Goal: Find specific page/section

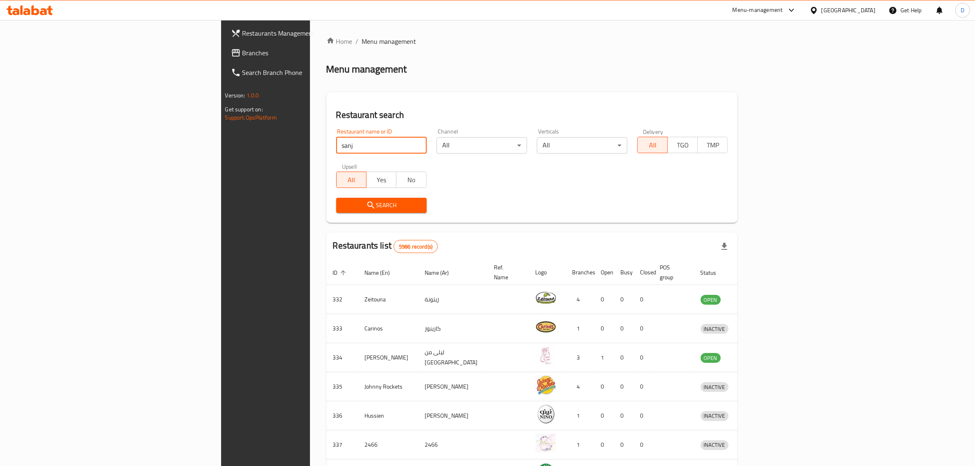
type input "sanjh"
click at [343, 204] on span "Search" at bounding box center [381, 205] width 77 height 10
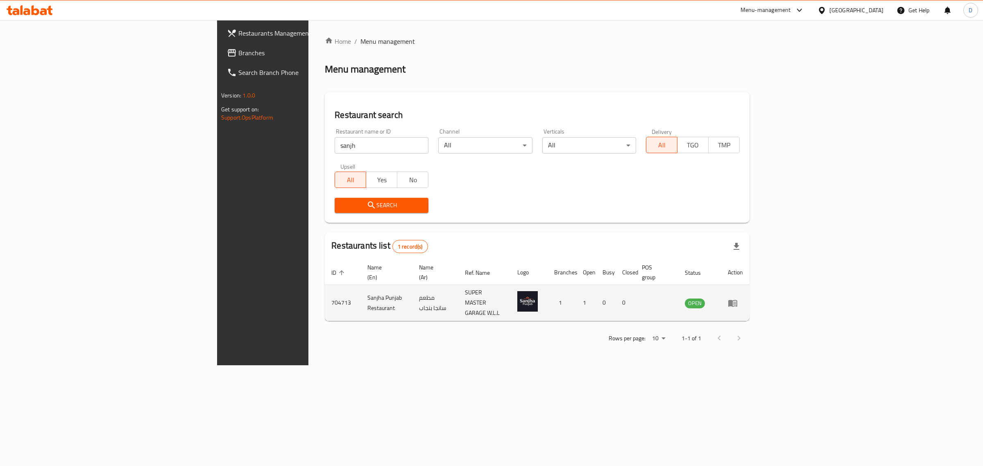
click at [743, 298] on link "enhanced table" at bounding box center [735, 303] width 15 height 10
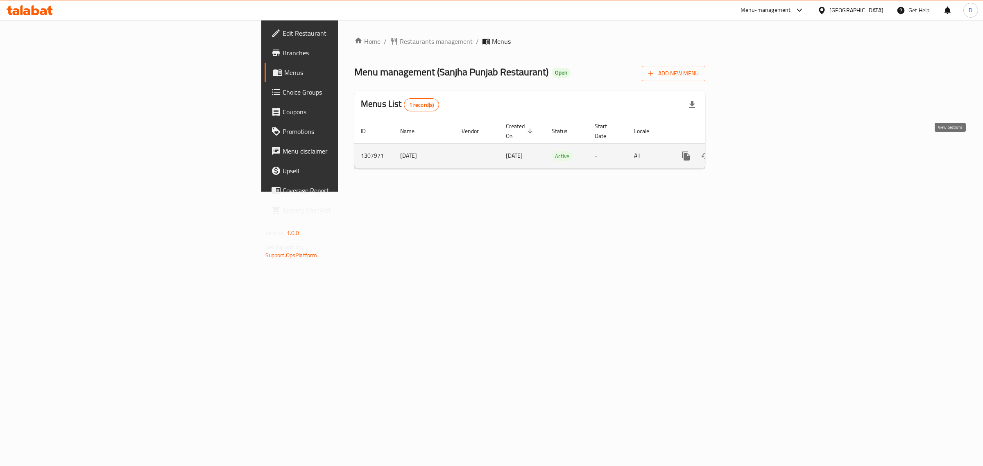
click at [749, 152] on icon "enhanced table" at bounding box center [744, 155] width 7 height 7
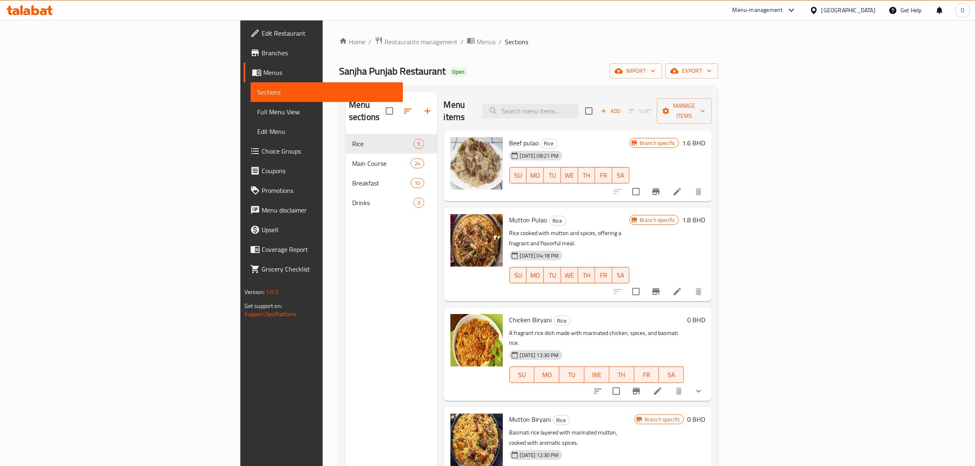
click at [783, 7] on div "Menu-management" at bounding box center [758, 10] width 50 height 10
click at [728, 91] on div "Restaurant-Management" at bounding box center [748, 90] width 64 height 9
